Goal: Participate in discussion

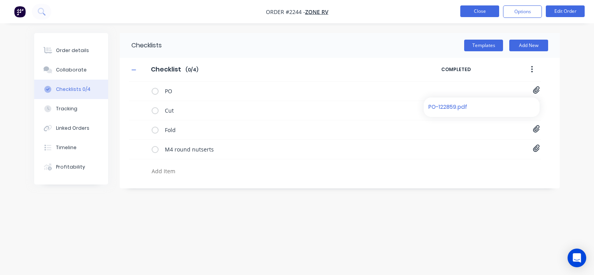
click at [482, 9] on button "Close" at bounding box center [480, 11] width 39 height 12
type textarea "x"
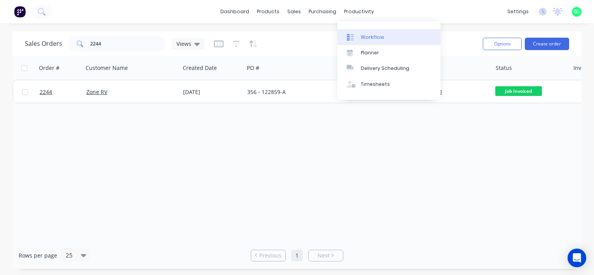
click at [367, 39] on div "Workflow" at bounding box center [372, 37] width 23 height 7
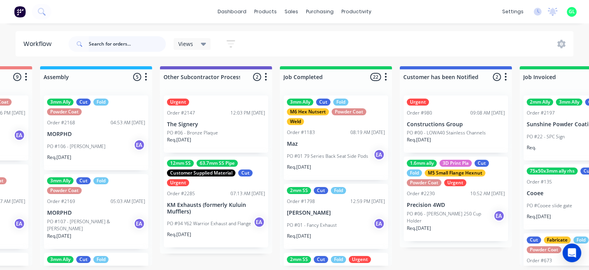
click at [125, 44] on input "text" at bounding box center [127, 44] width 77 height 16
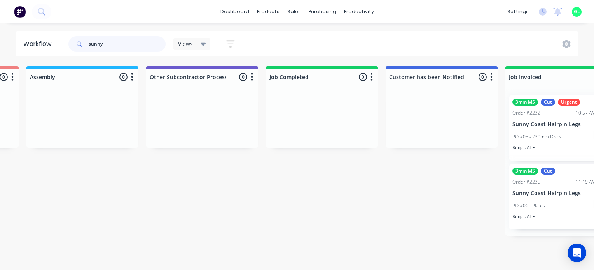
scroll to position [0, 2378]
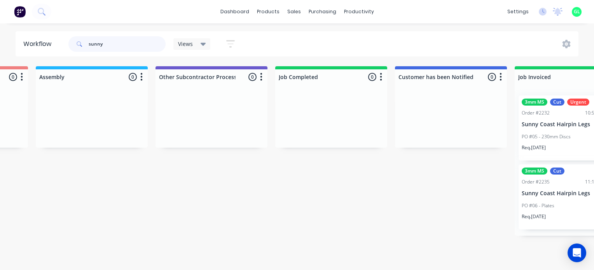
drag, startPoint x: 123, startPoint y: 41, endPoint x: 74, endPoint y: 40, distance: 48.7
click at [74, 40] on div "sunny" at bounding box center [116, 44] width 97 height 16
type input "a"
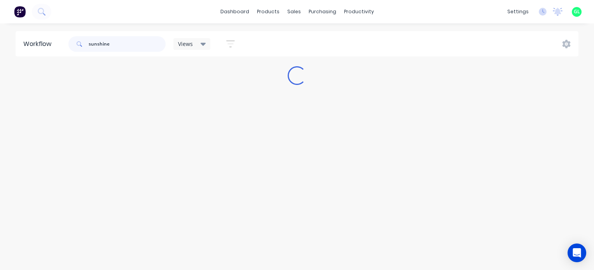
scroll to position [0, 0]
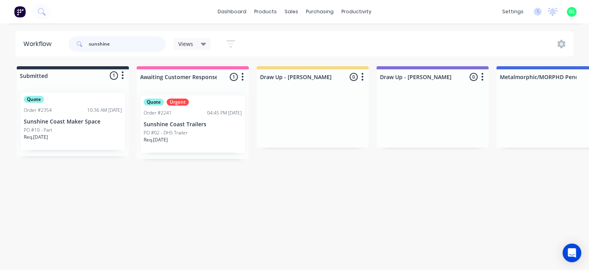
click at [101, 42] on input "sunshine" at bounding box center [127, 44] width 77 height 16
type input "suncoast"
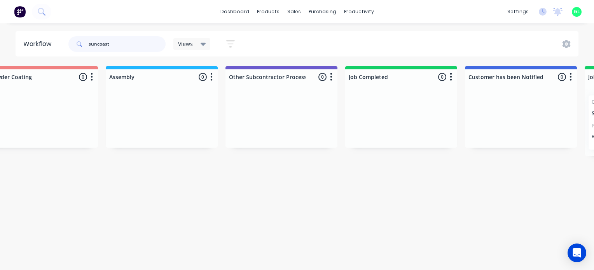
scroll to position [0, 2650]
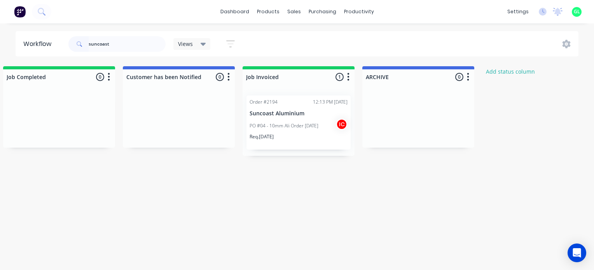
click at [295, 131] on div "PO #04 - 10mm Ali Order [DATE] IC" at bounding box center [299, 125] width 98 height 15
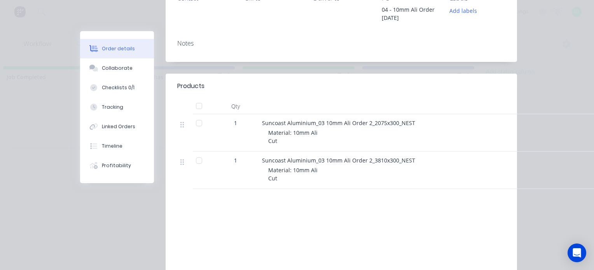
scroll to position [156, 0]
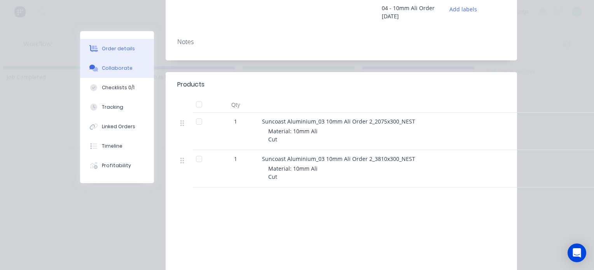
click at [118, 72] on button "Collaborate" at bounding box center [117, 67] width 74 height 19
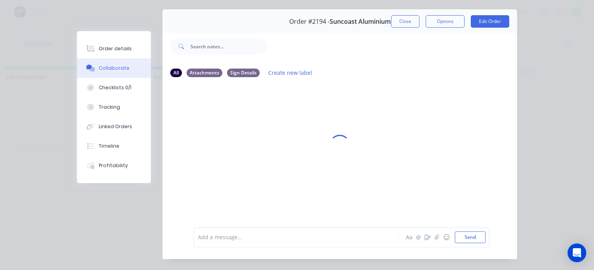
scroll to position [40, 0]
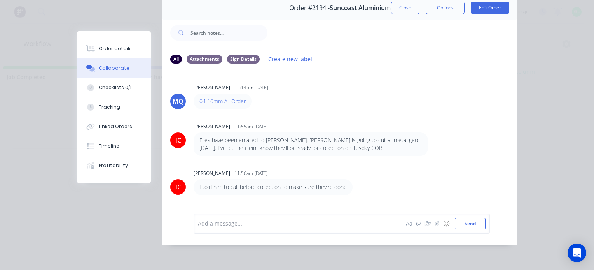
click at [235, 228] on div "Add a message..." at bounding box center [298, 223] width 200 height 12
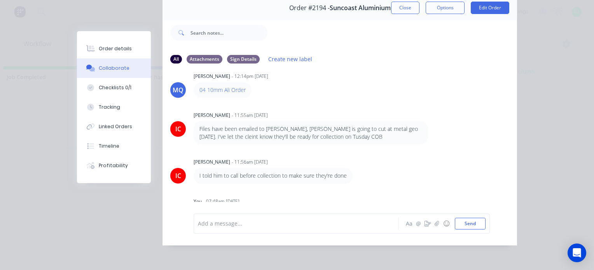
scroll to position [0, 0]
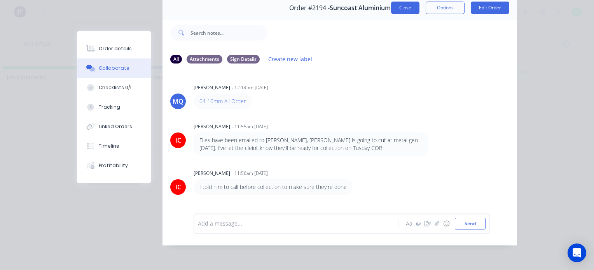
click at [404, 3] on button "Close" at bounding box center [405, 8] width 28 height 12
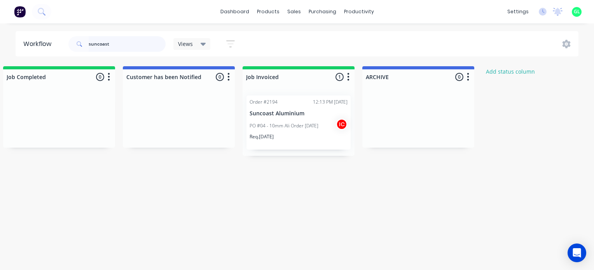
click at [93, 44] on input "suncoast" at bounding box center [127, 44] width 77 height 16
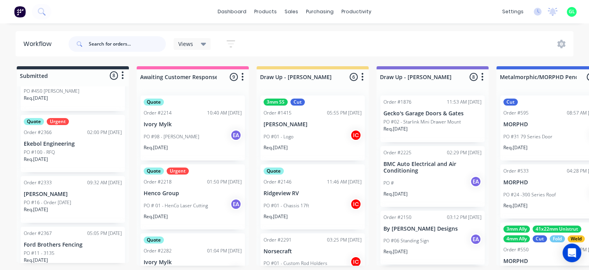
scroll to position [309, 0]
